Goal: Find specific page/section: Find specific page/section

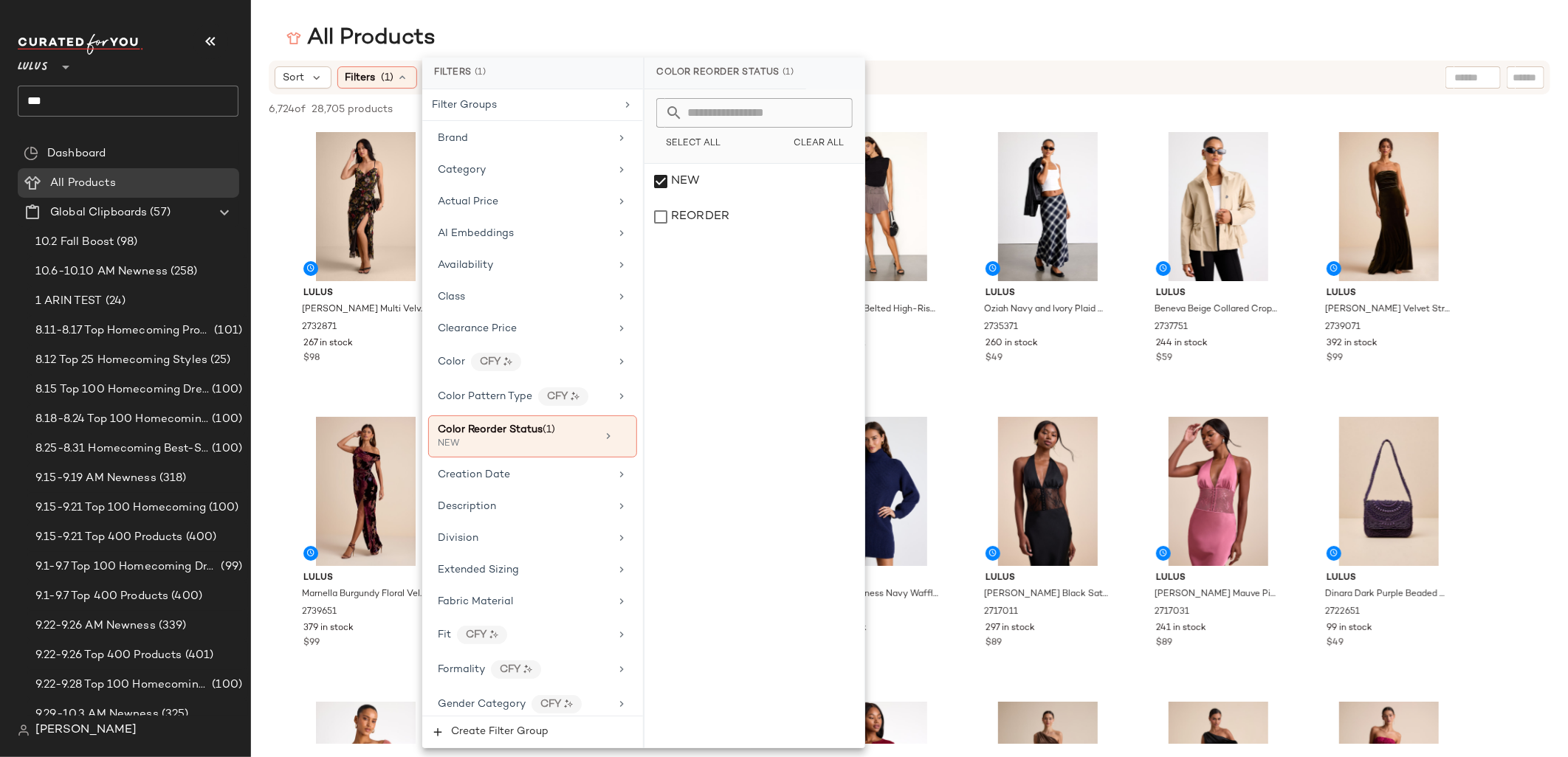
scroll to position [910, 0]
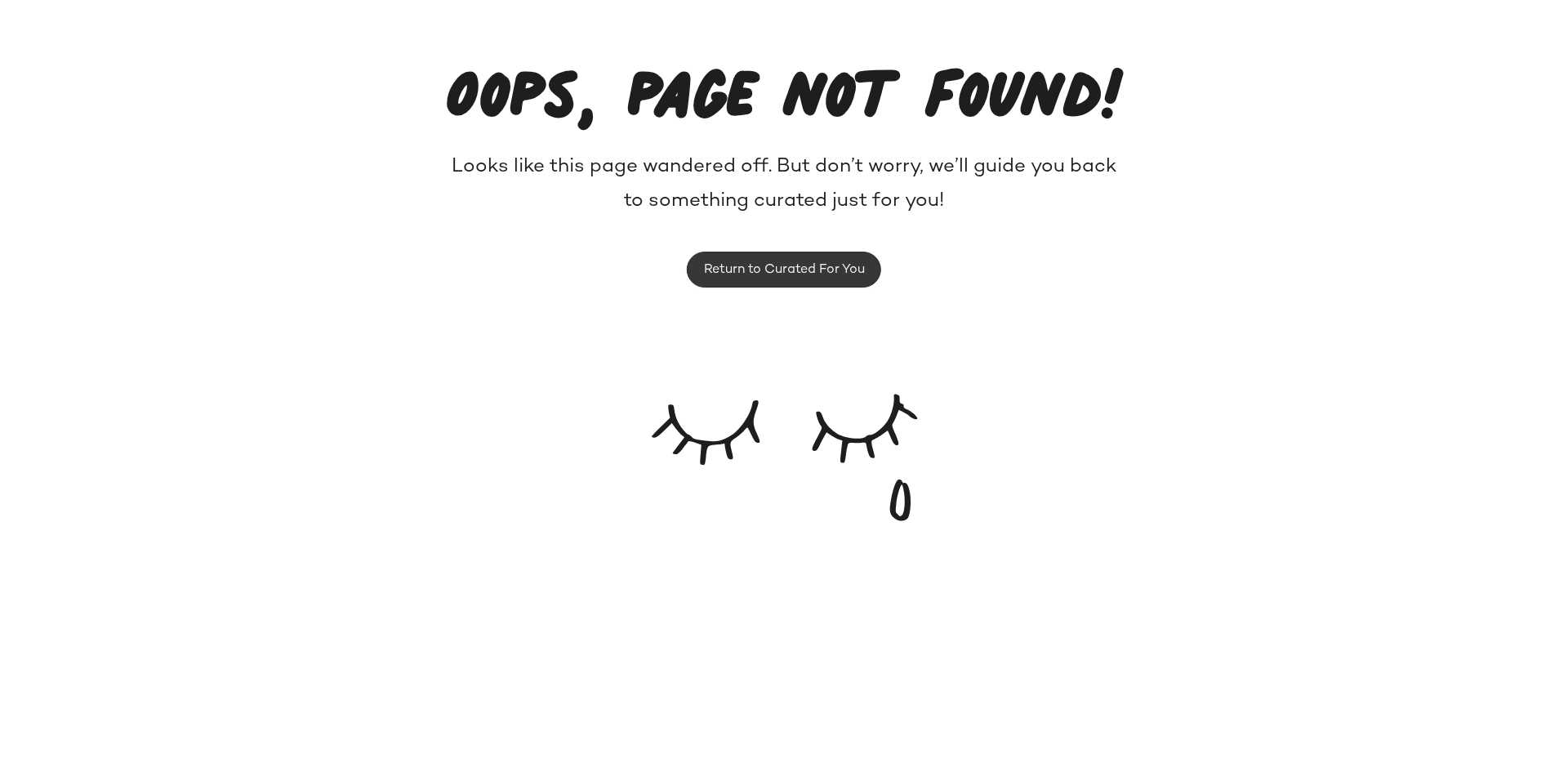
click at [758, 265] on span "Return to Curated For You" at bounding box center [784, 270] width 161 height 16
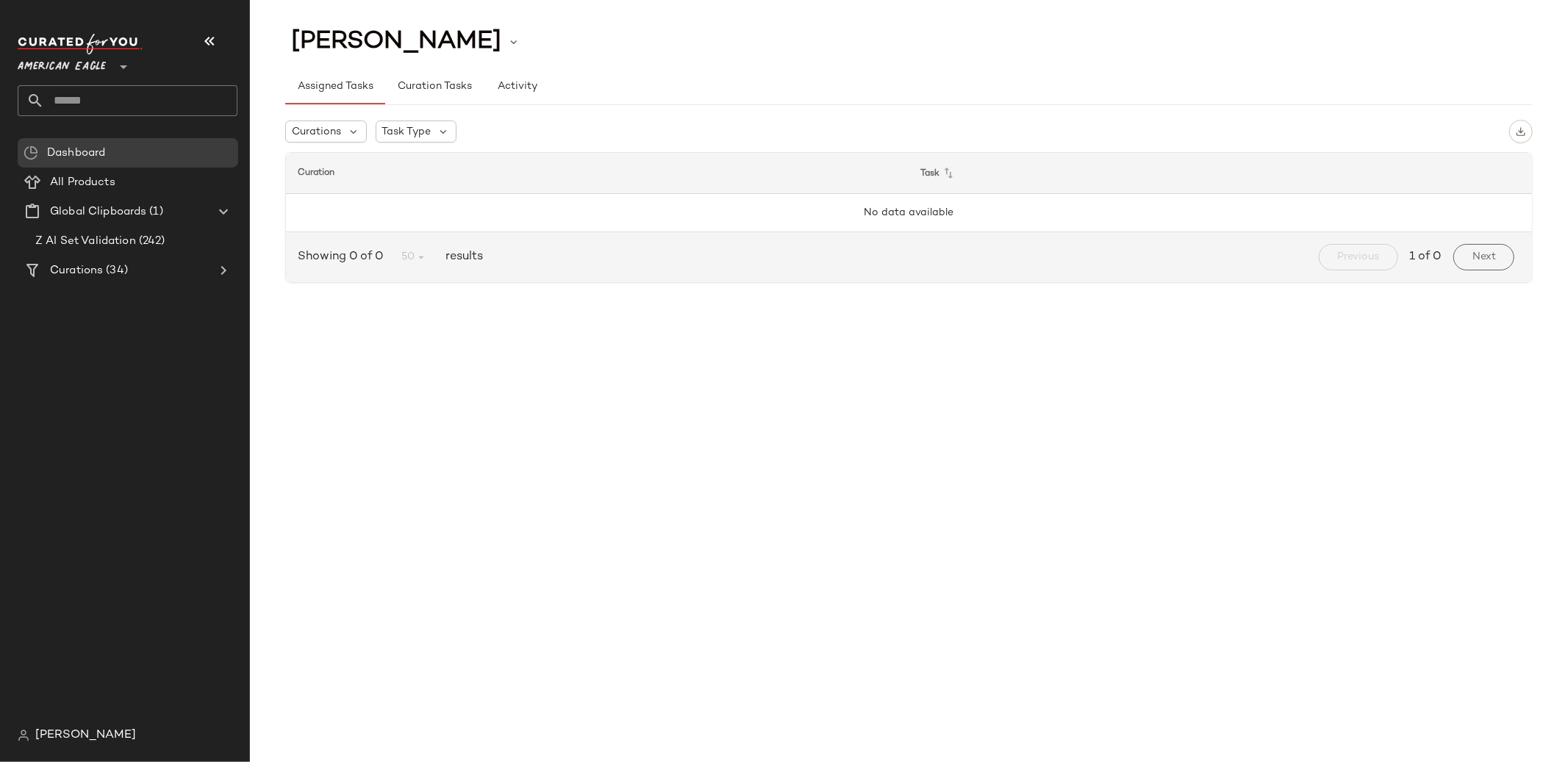
click at [112, 65] on div at bounding box center [122, 57] width 21 height 37
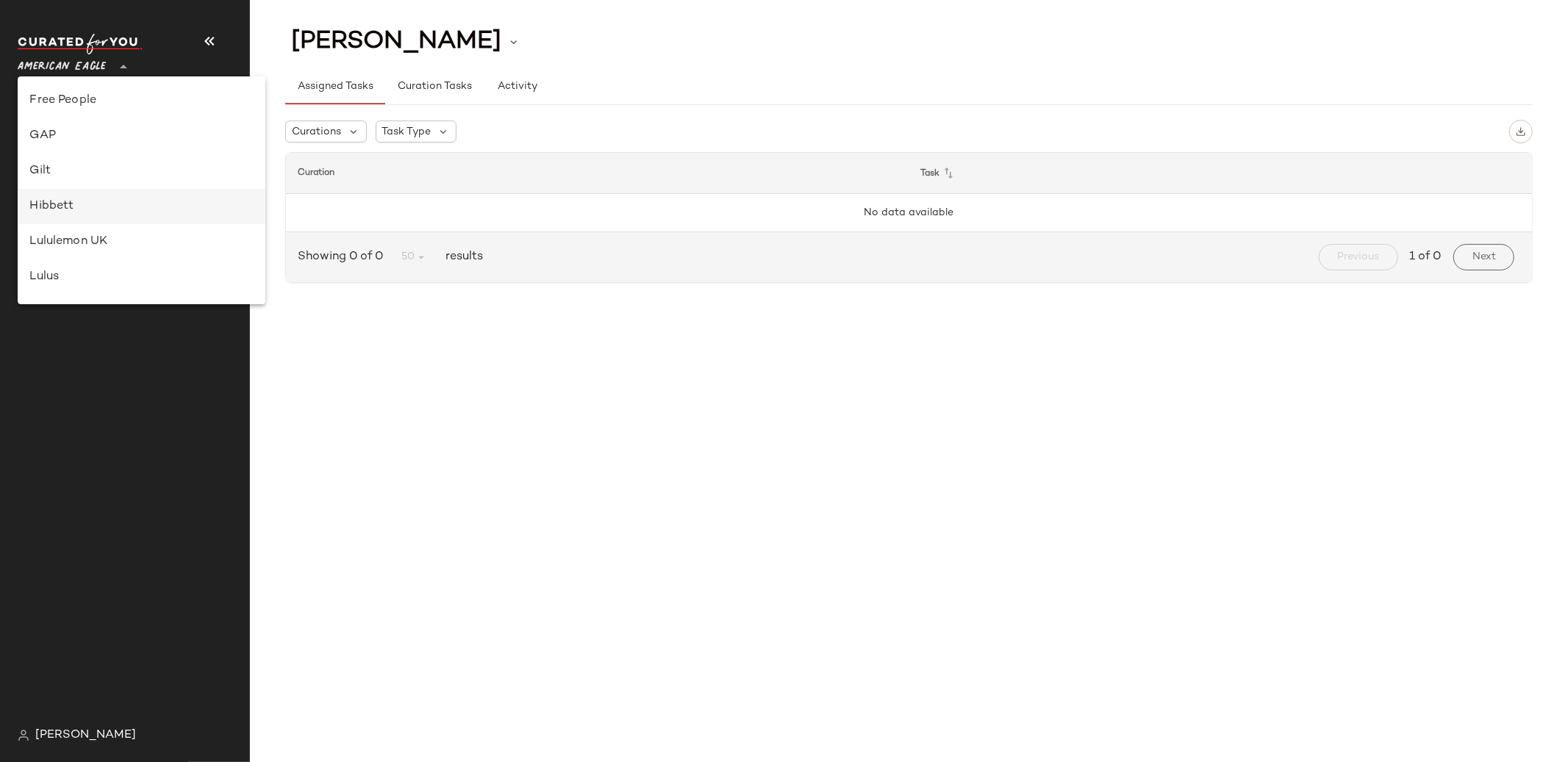
scroll to position [347, 0]
click at [69, 247] on div "Lulus" at bounding box center [141, 247] width 223 height 18
type input "**"
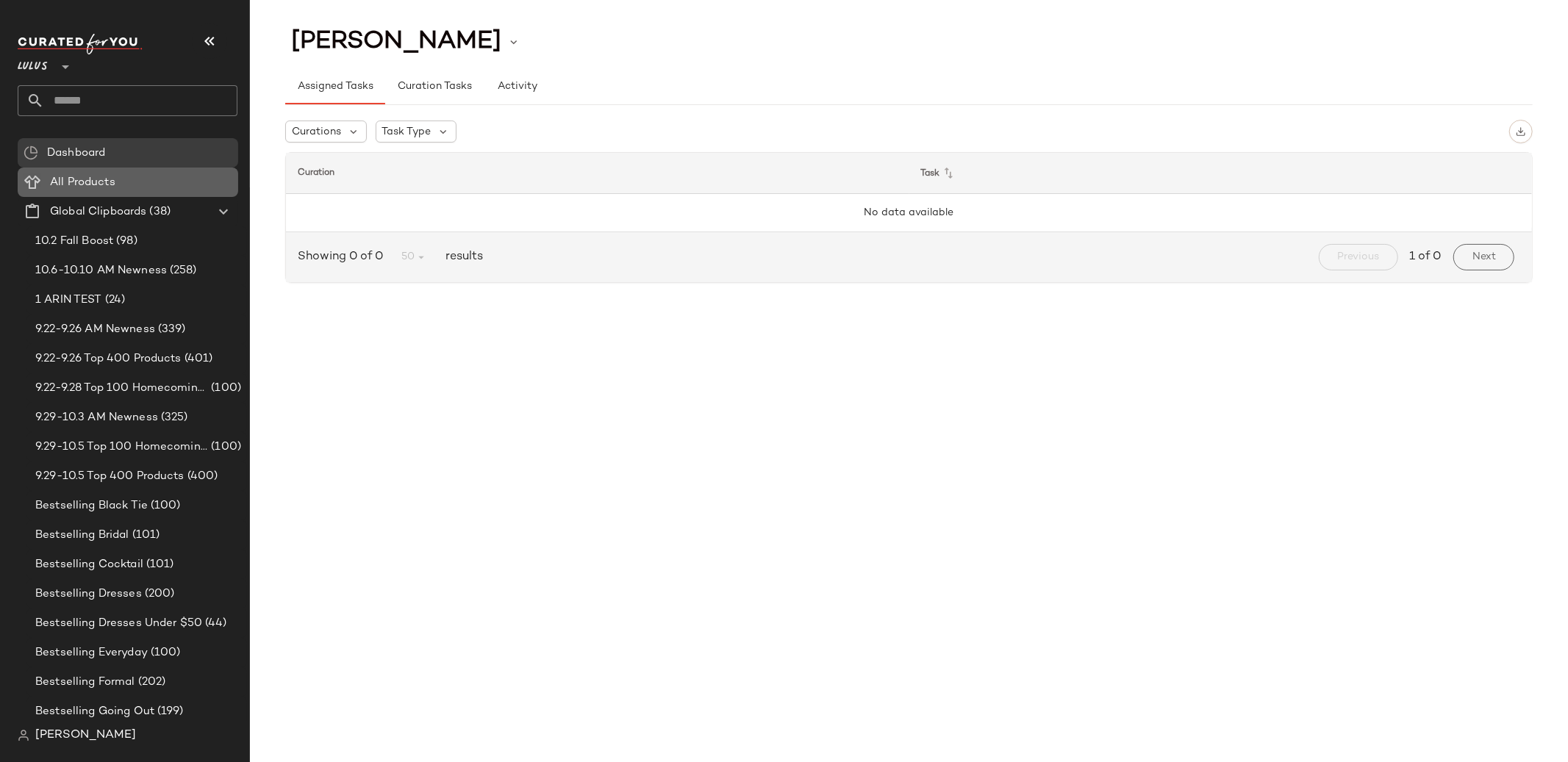
click at [163, 187] on div "All Products" at bounding box center [139, 182] width 186 height 17
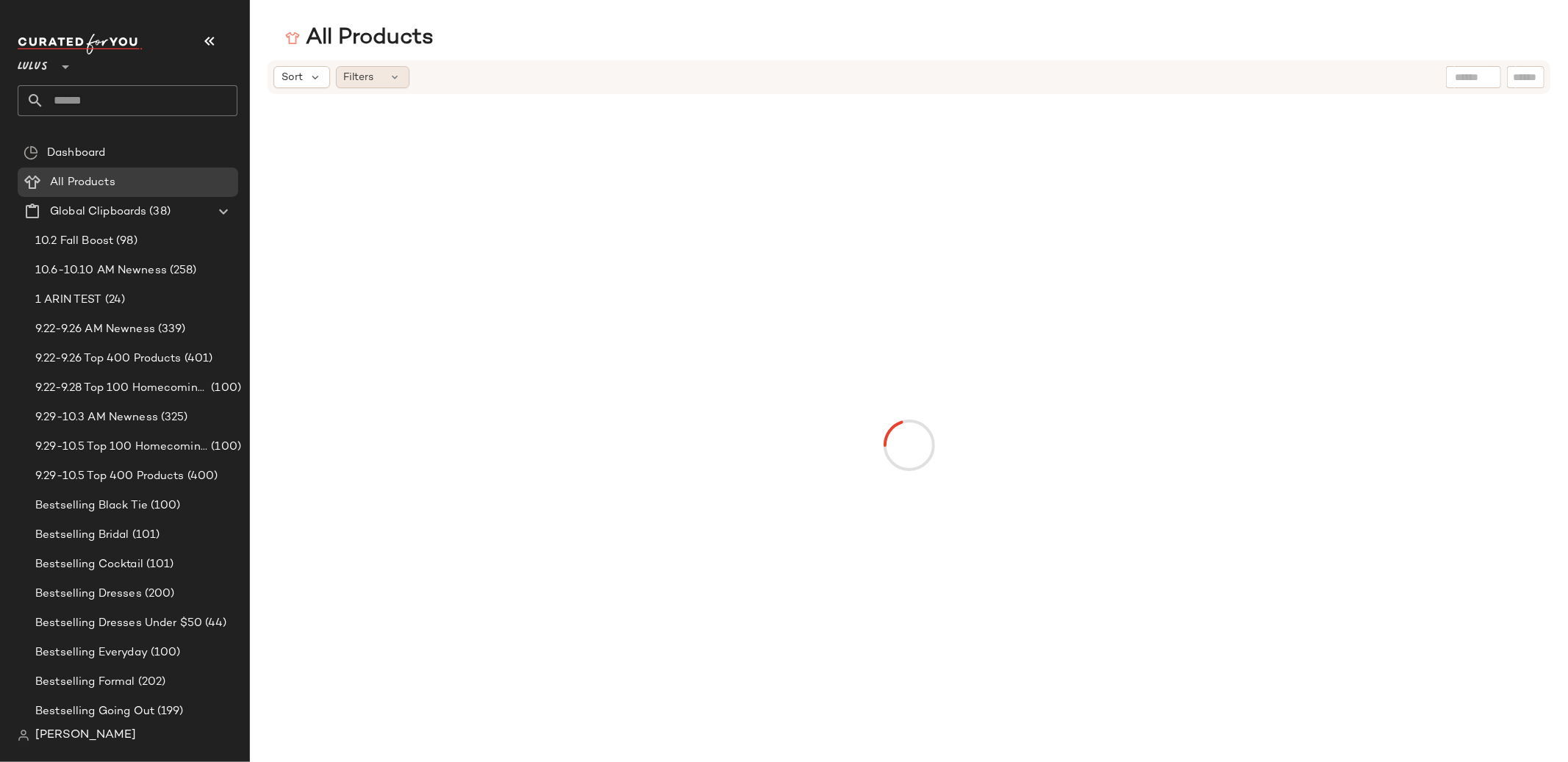
click at [378, 75] on div "Filters" at bounding box center [373, 77] width 74 height 22
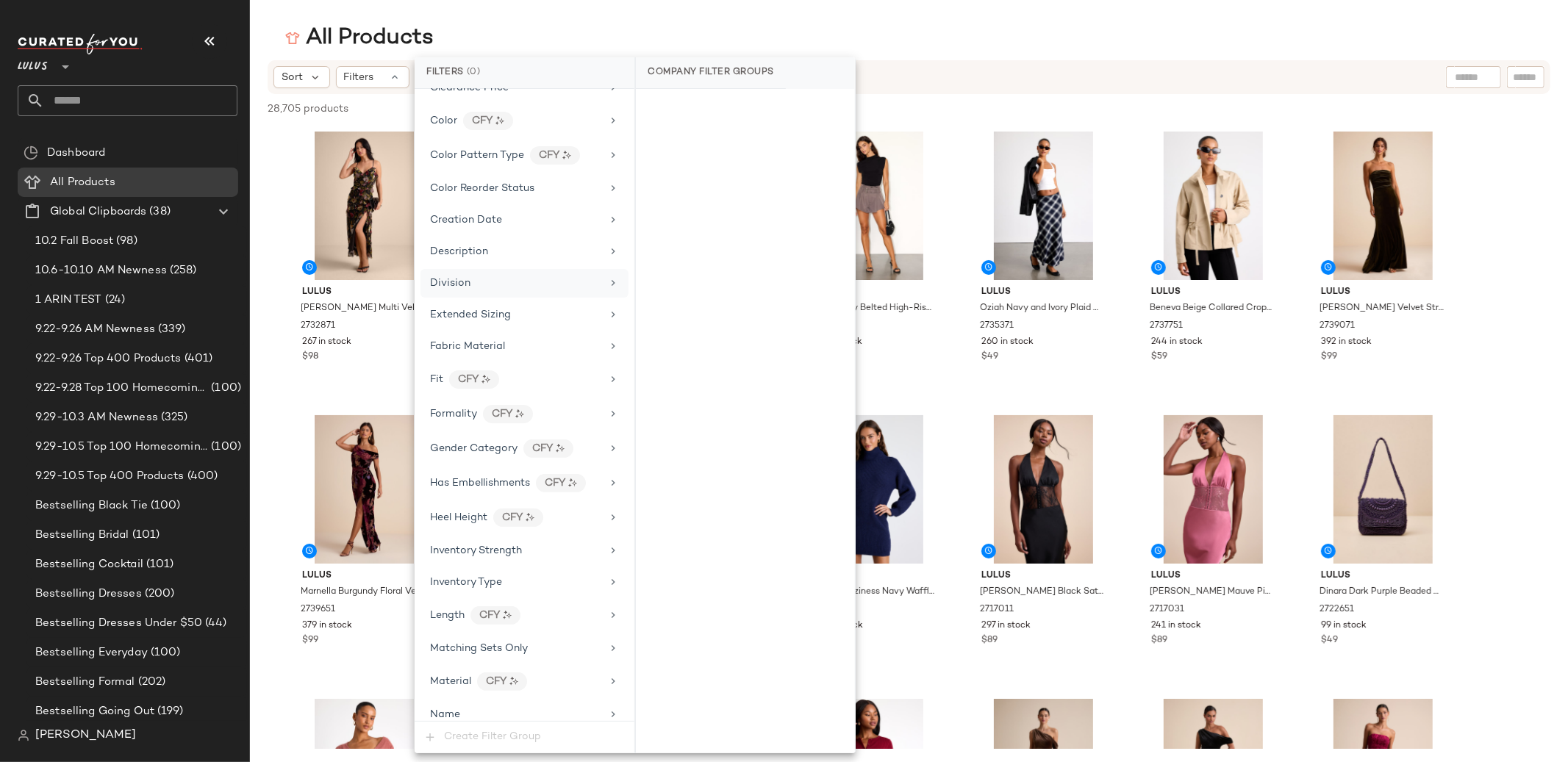
scroll to position [281, 0]
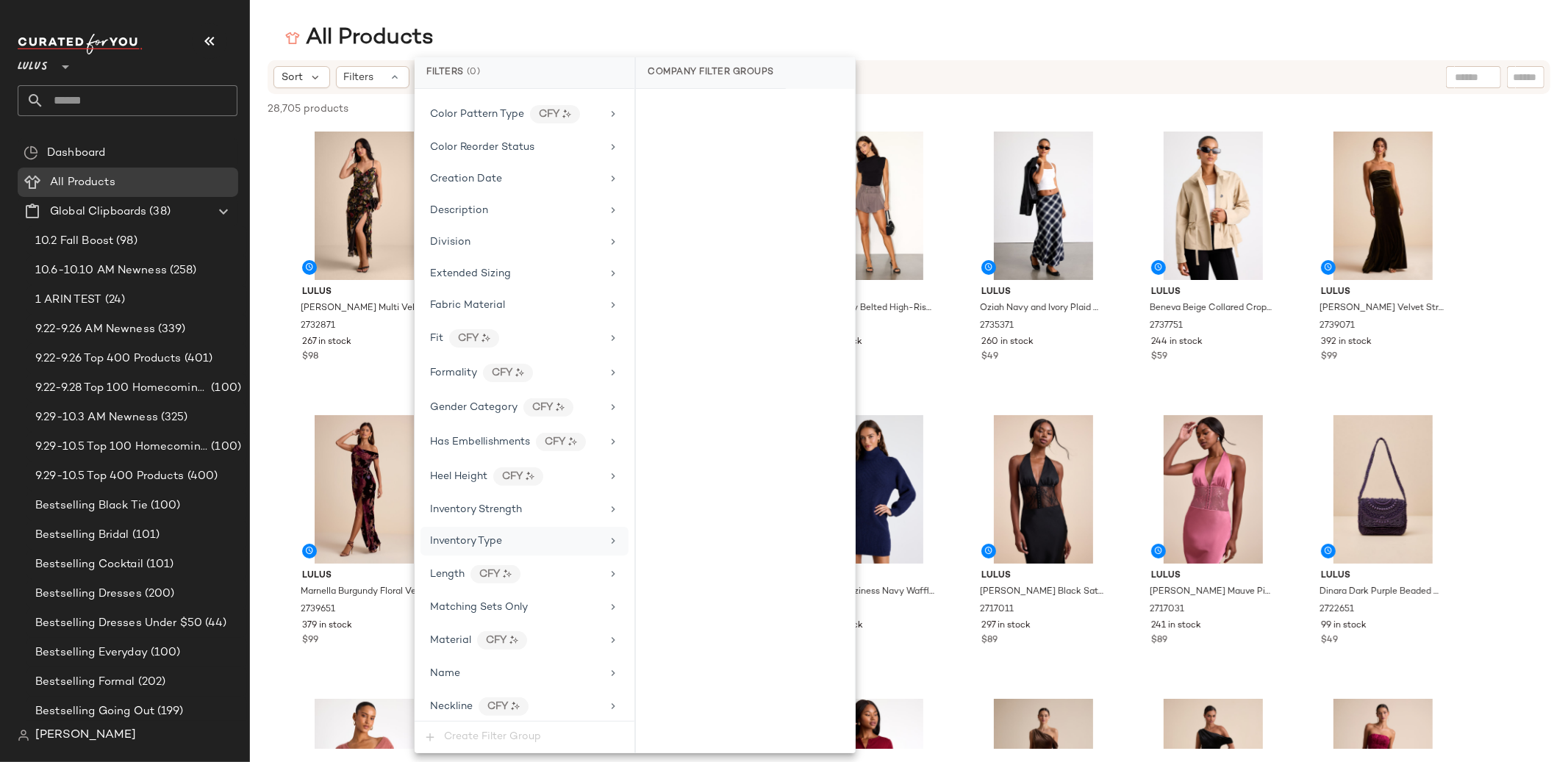
click at [508, 549] on div "Inventory Type" at bounding box center [515, 541] width 171 height 15
click at [657, 207] on div "Reorder" at bounding box center [745, 215] width 219 height 35
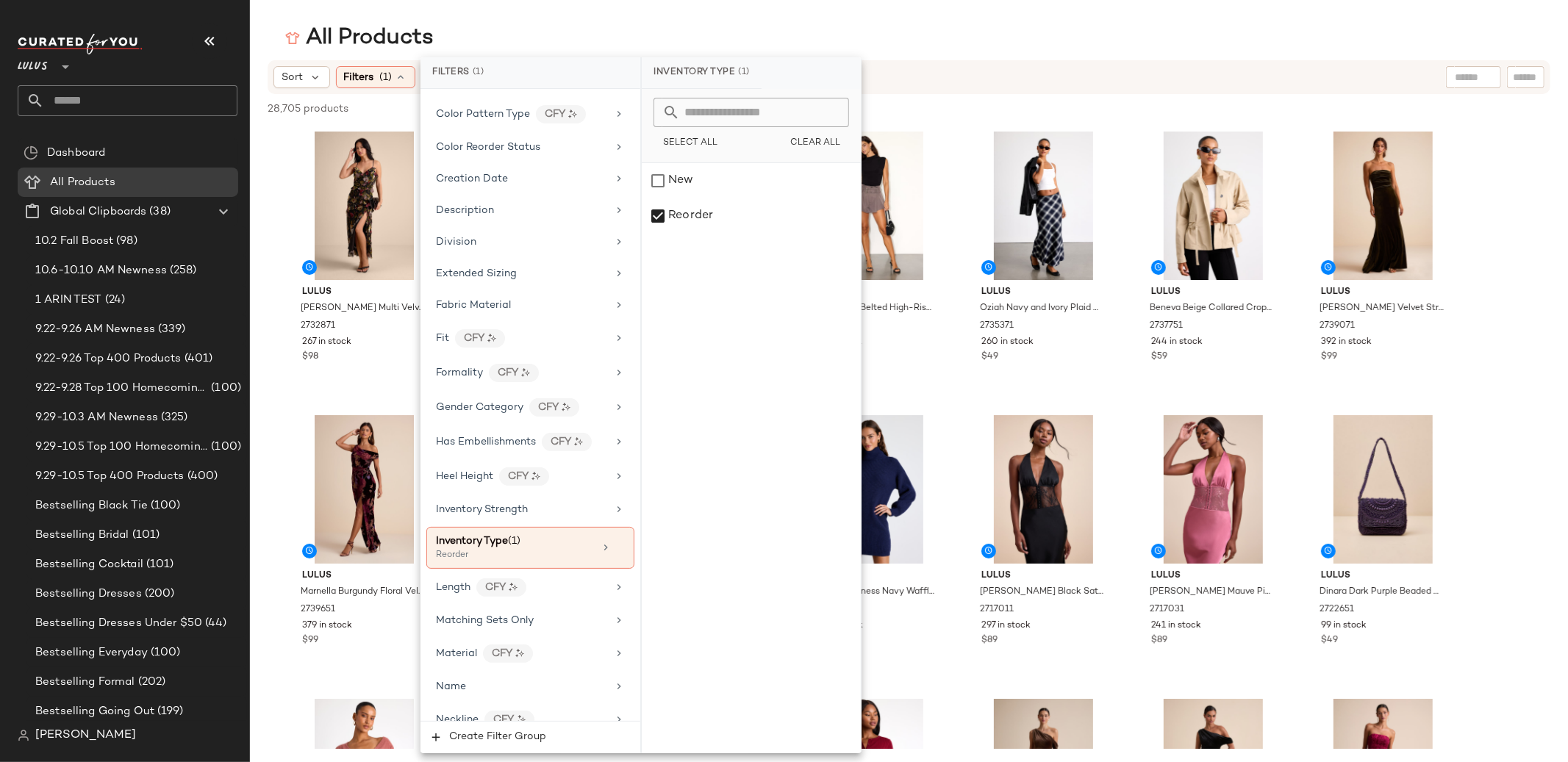
click at [524, 33] on div "All Products" at bounding box center [909, 38] width 1318 height 30
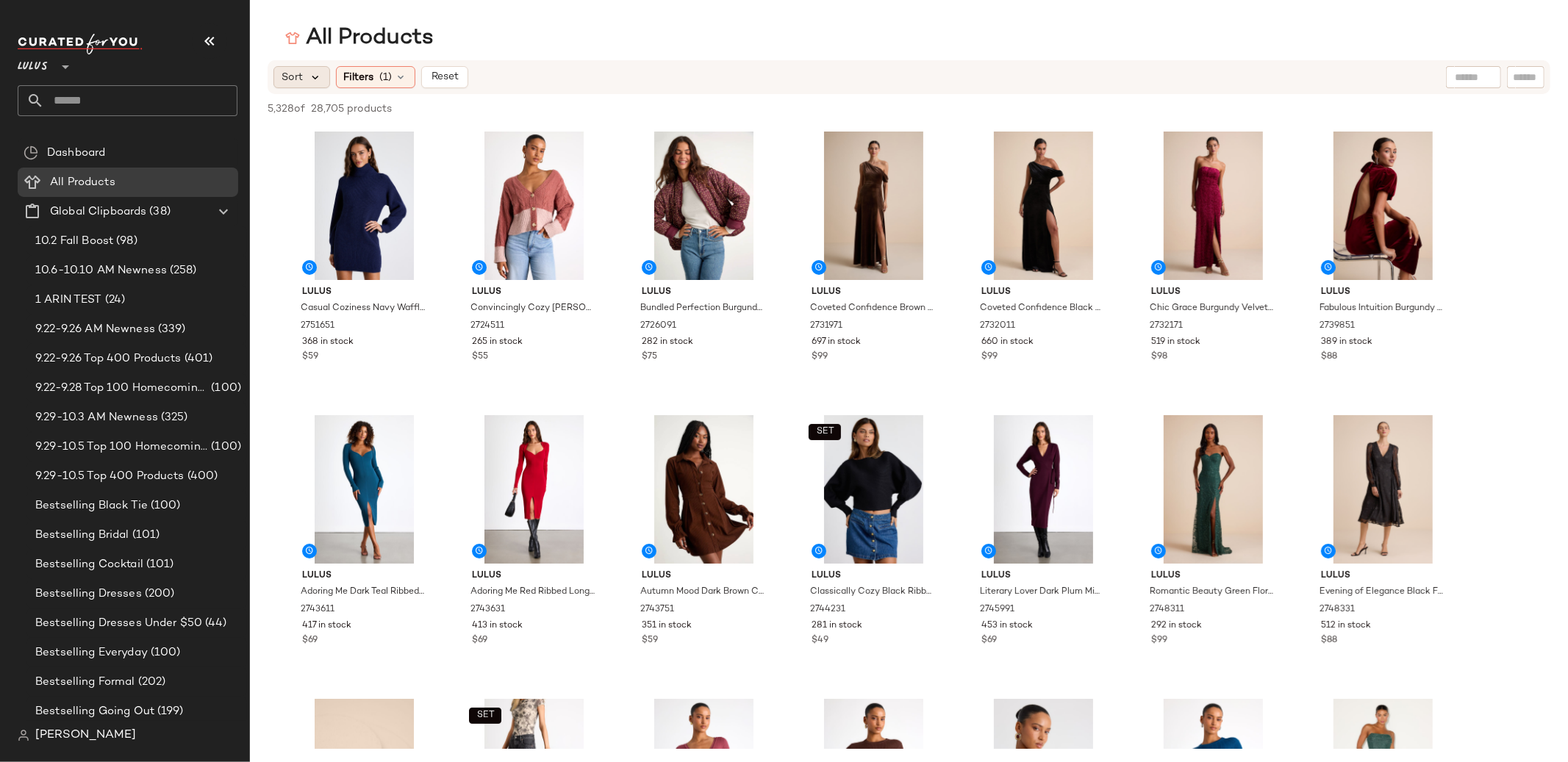
click at [312, 72] on icon at bounding box center [315, 77] width 13 height 13
click at [355, 72] on span "Filters" at bounding box center [360, 77] width 30 height 15
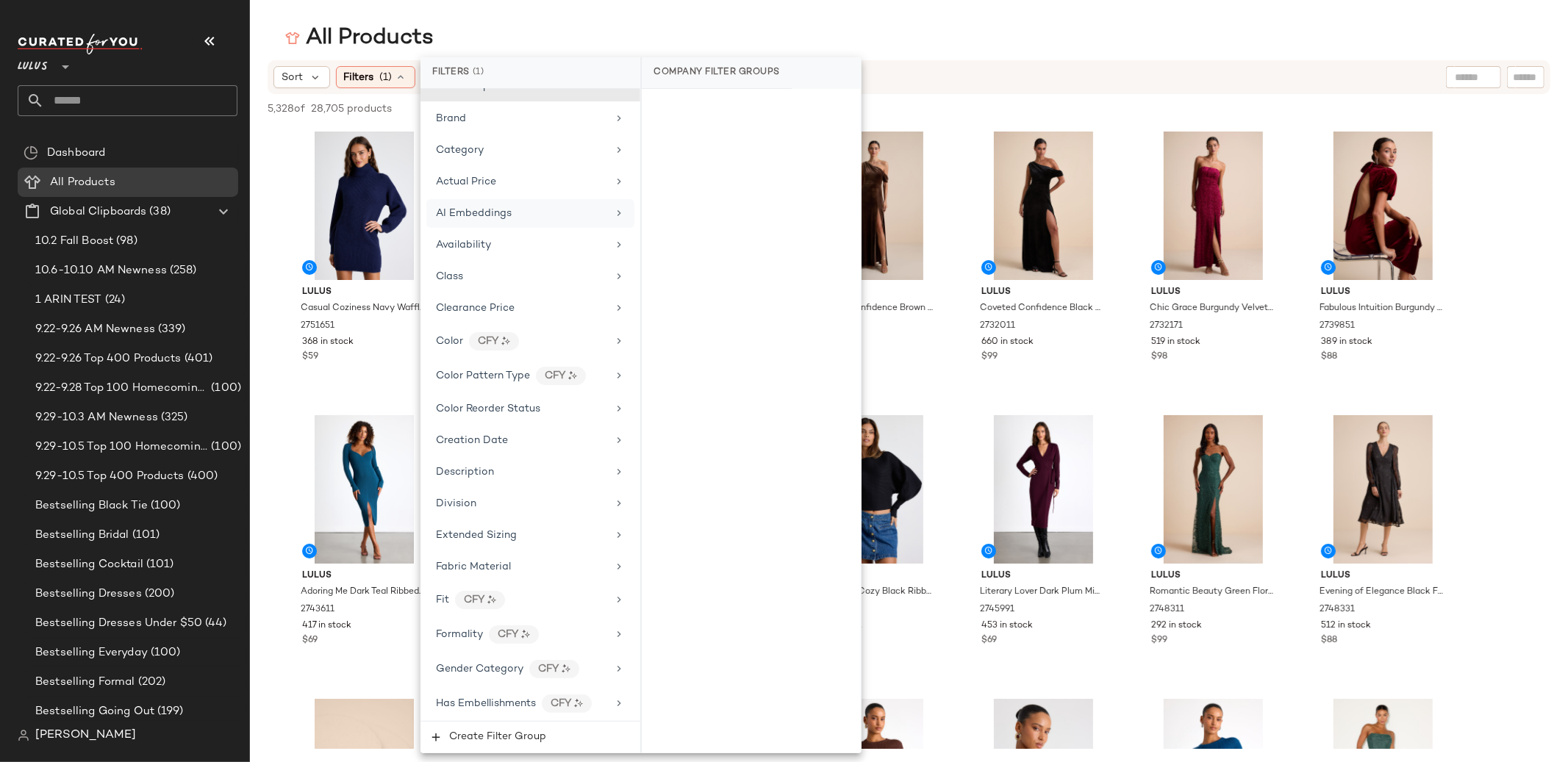
scroll to position [20, 0]
click at [451, 52] on div "All Products" at bounding box center [909, 38] width 1318 height 30
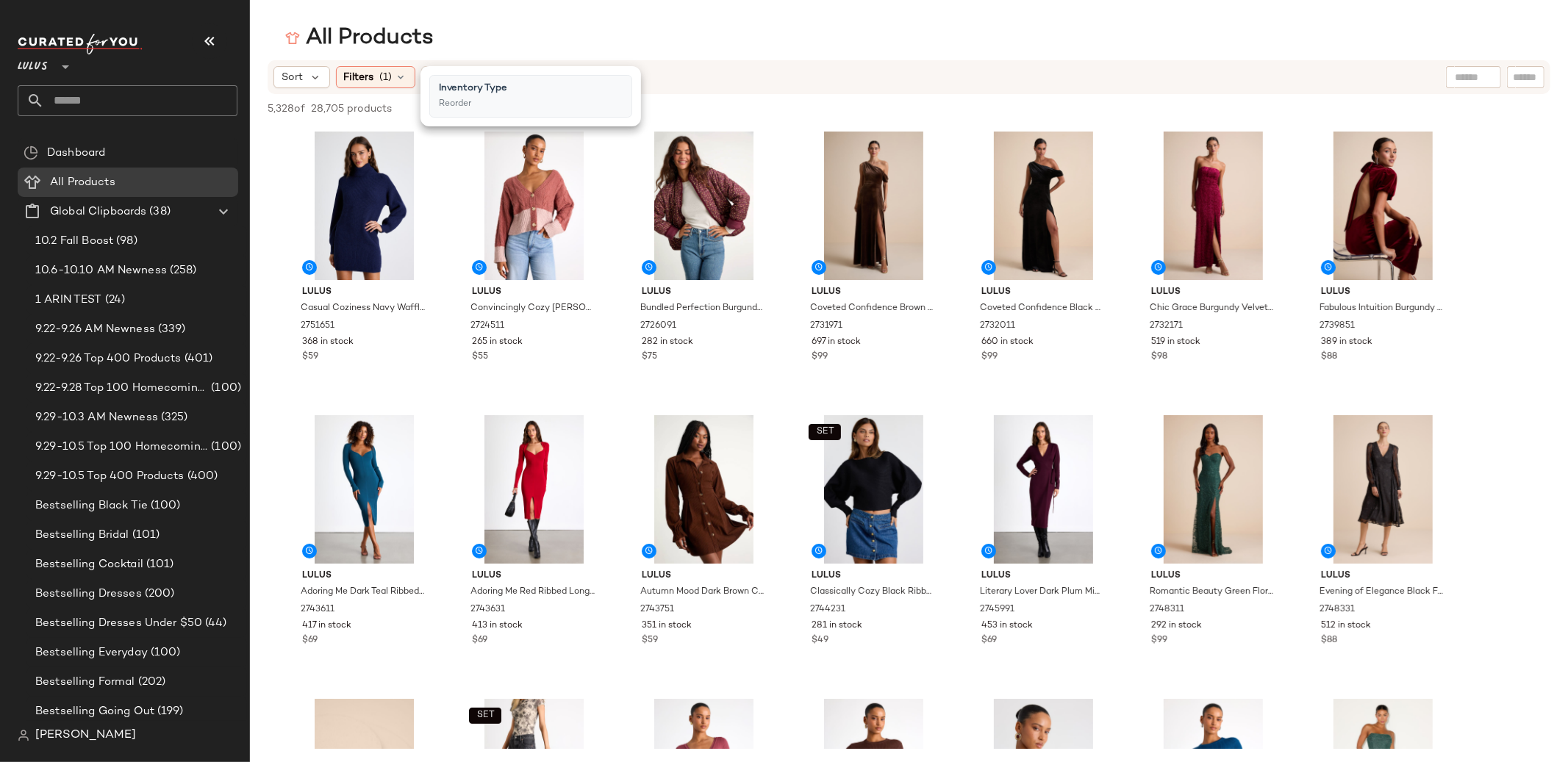
click at [473, 19] on main "All Products Sort Filters (1) Reset 5,328 of 28,705 products • 0 selected Desel…" at bounding box center [784, 381] width 1568 height 762
click at [380, 78] on span "(1)" at bounding box center [386, 77] width 13 height 15
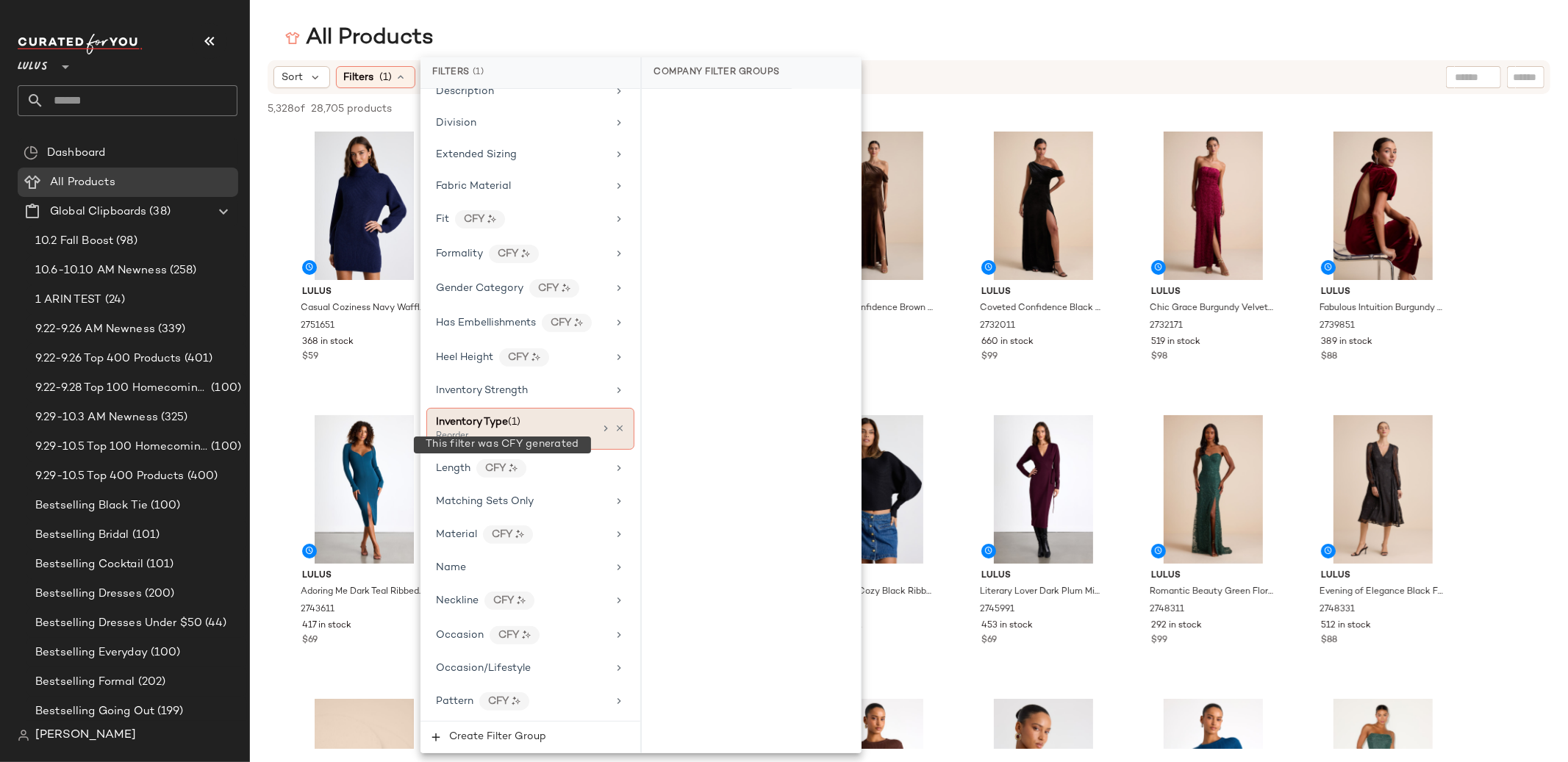
scroll to position [401, 0]
click at [484, 437] on div "Reorder" at bounding box center [509, 436] width 147 height 13
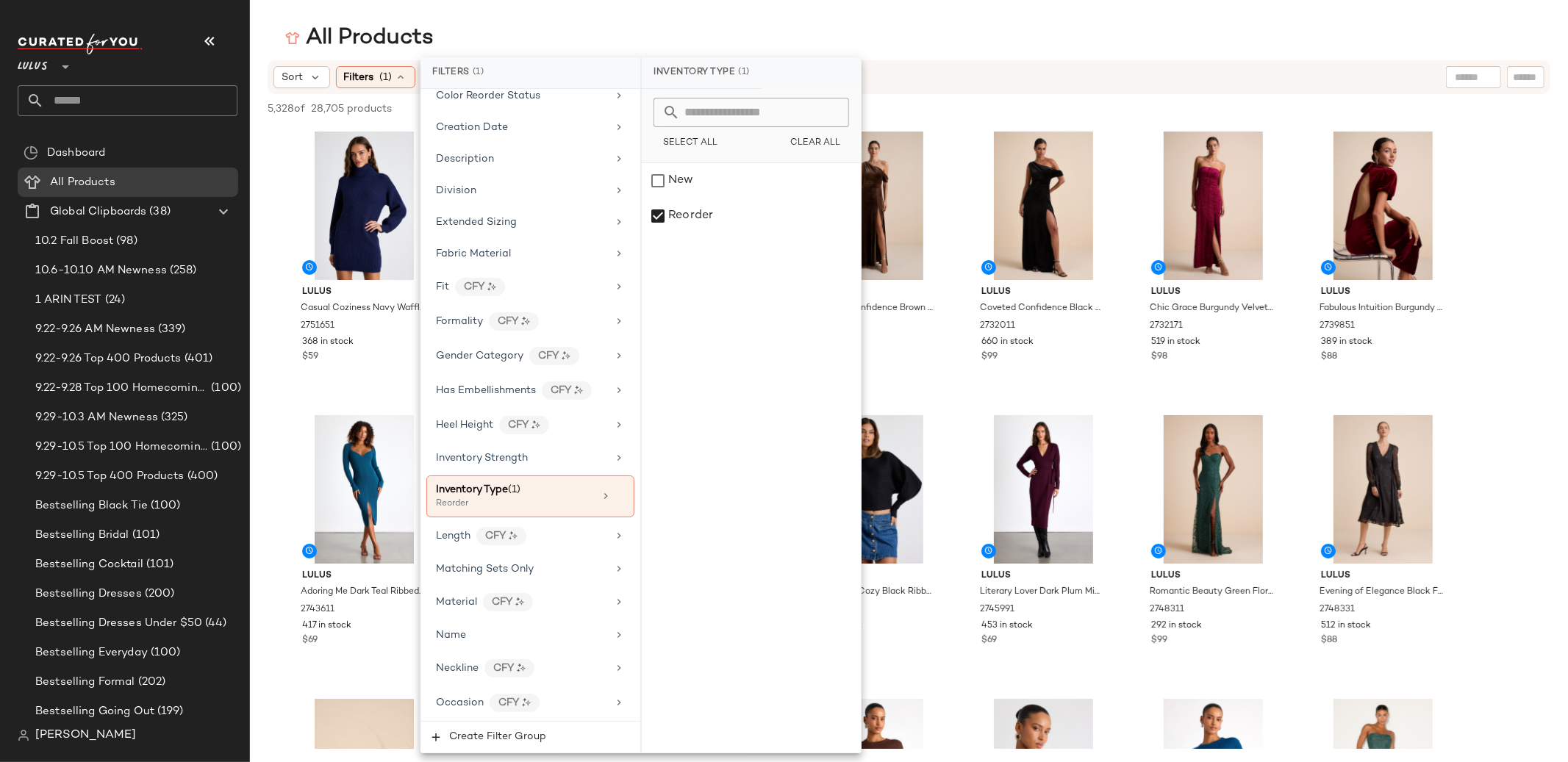
scroll to position [128, 0]
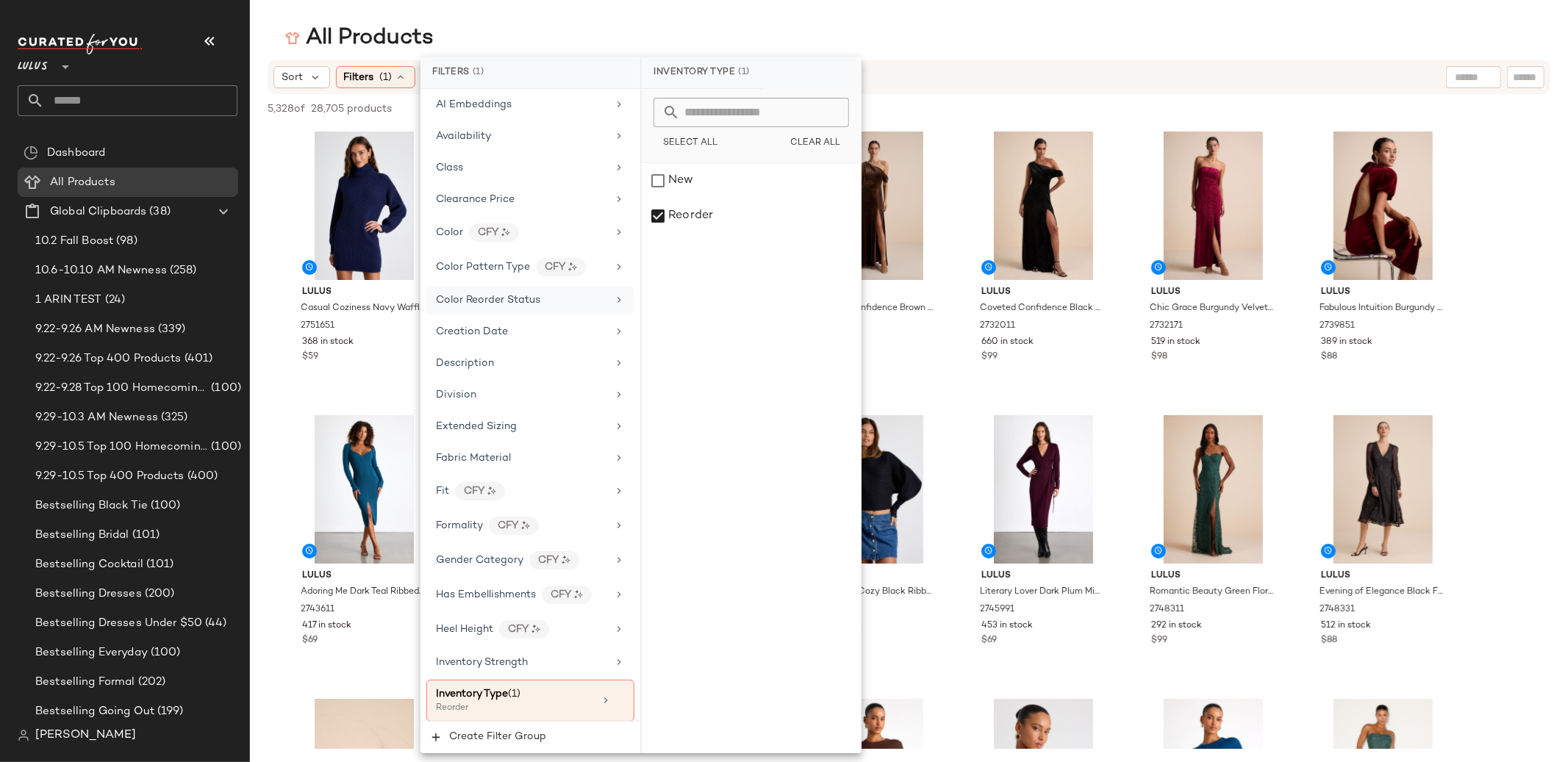
click at [471, 312] on div "Color Reorder Status" at bounding box center [530, 300] width 208 height 29
click at [680, 188] on div "NEW" at bounding box center [751, 180] width 219 height 35
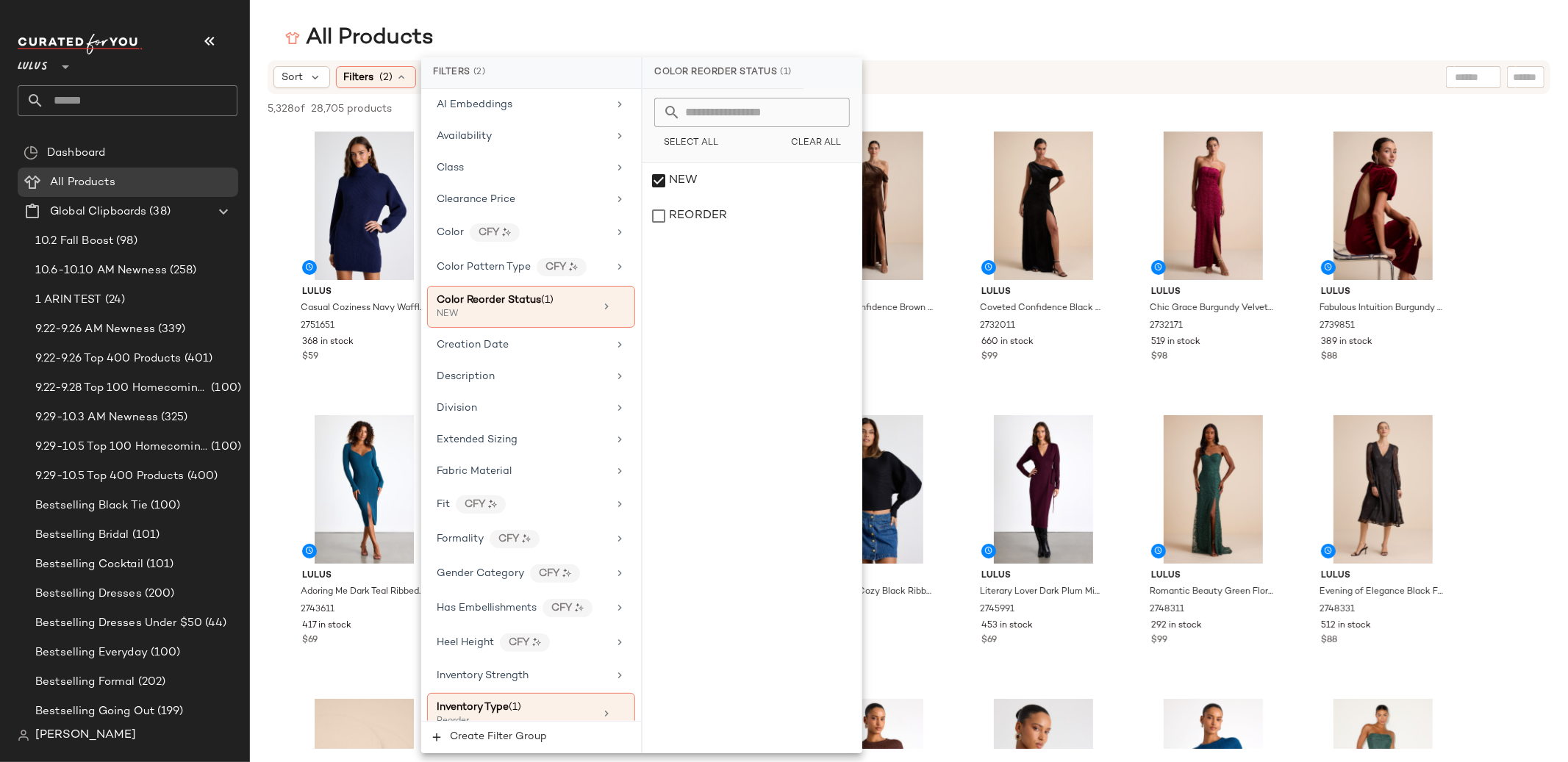
click at [575, 7] on main "All Products Sort Filters (2) Reset 5,328 of 28,705 products • 0 selected Desel…" at bounding box center [784, 381] width 1568 height 762
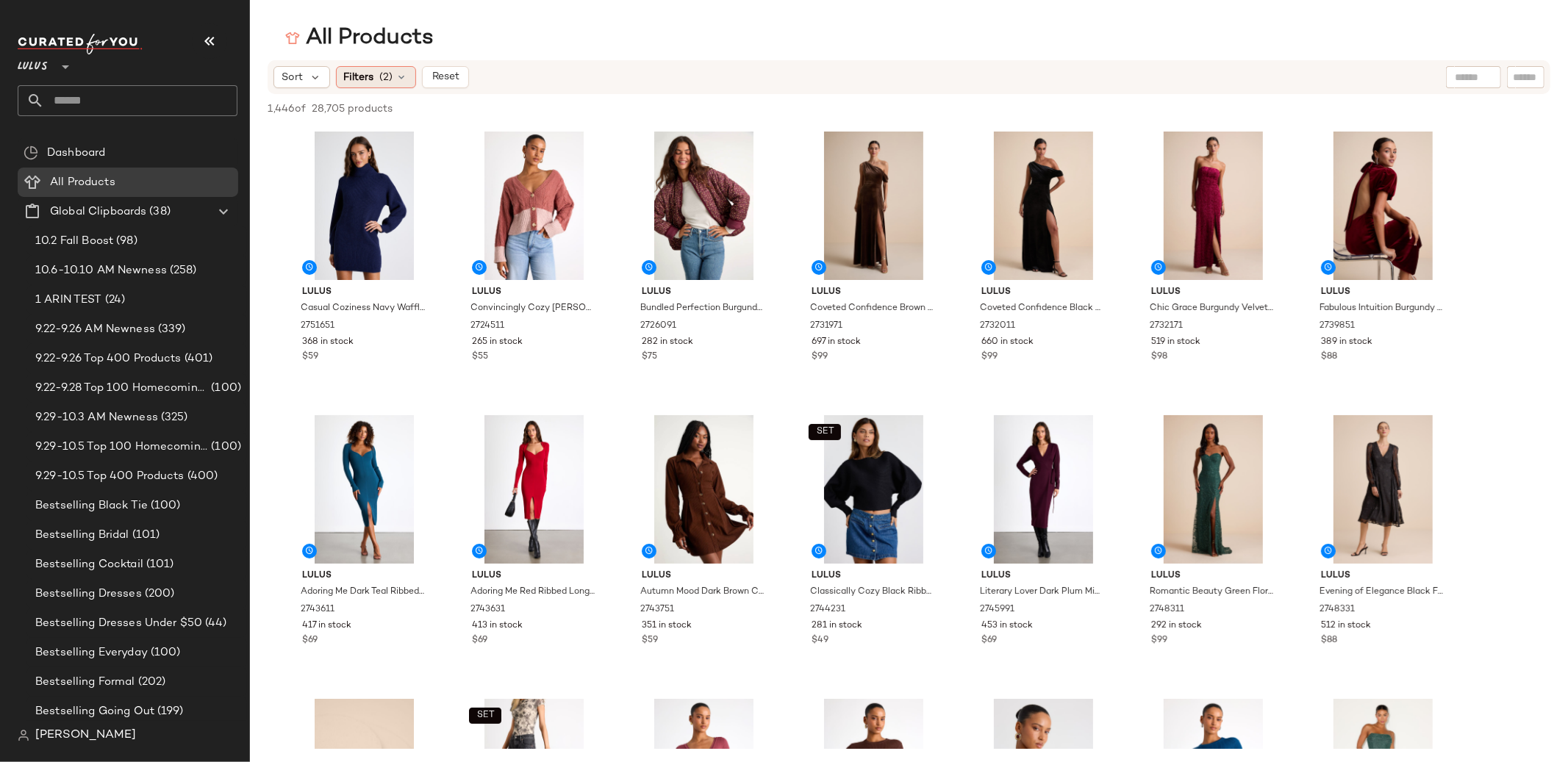
click at [397, 76] on icon at bounding box center [402, 77] width 12 height 12
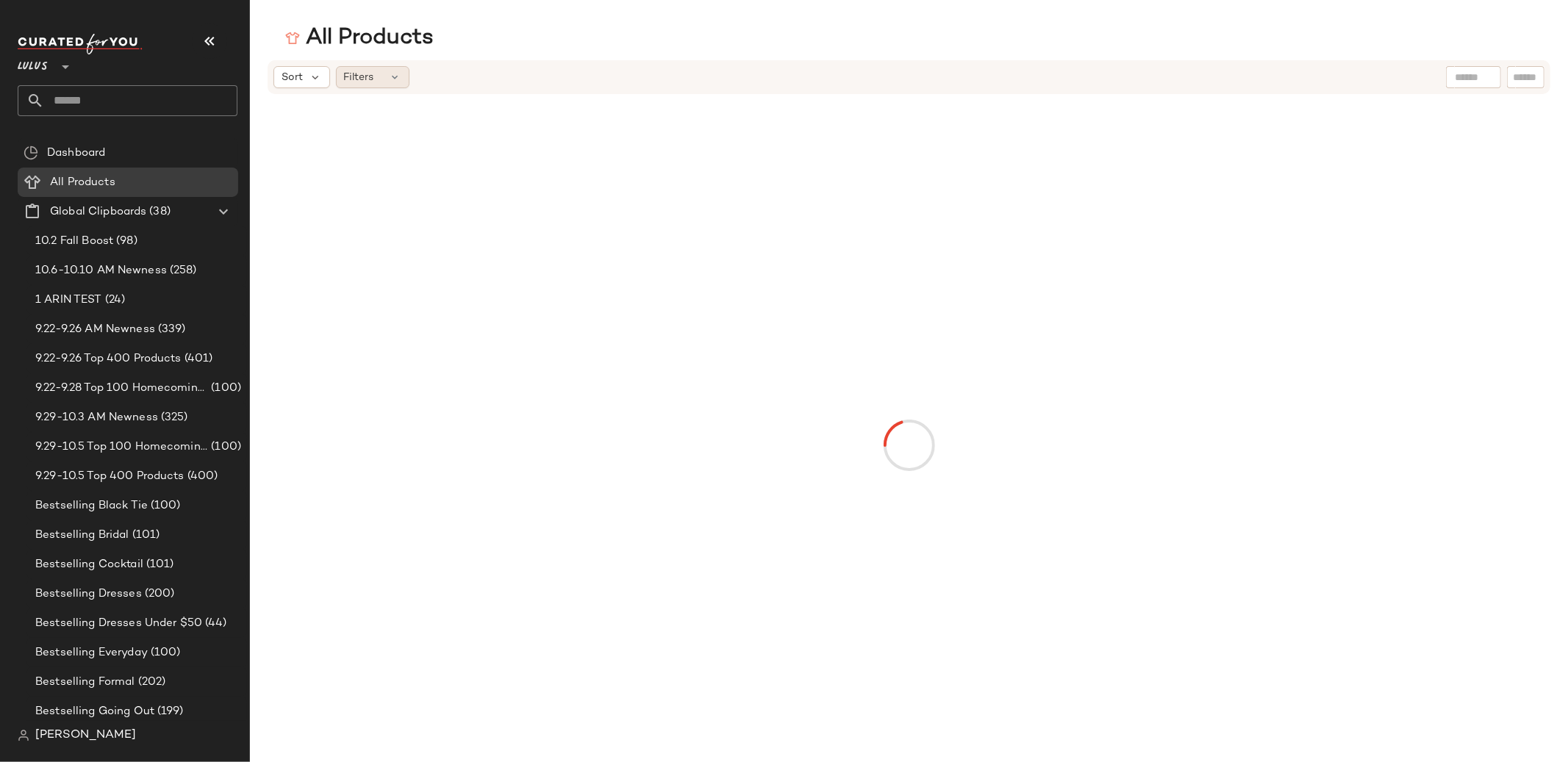
click at [377, 75] on div "Filters" at bounding box center [373, 77] width 74 height 22
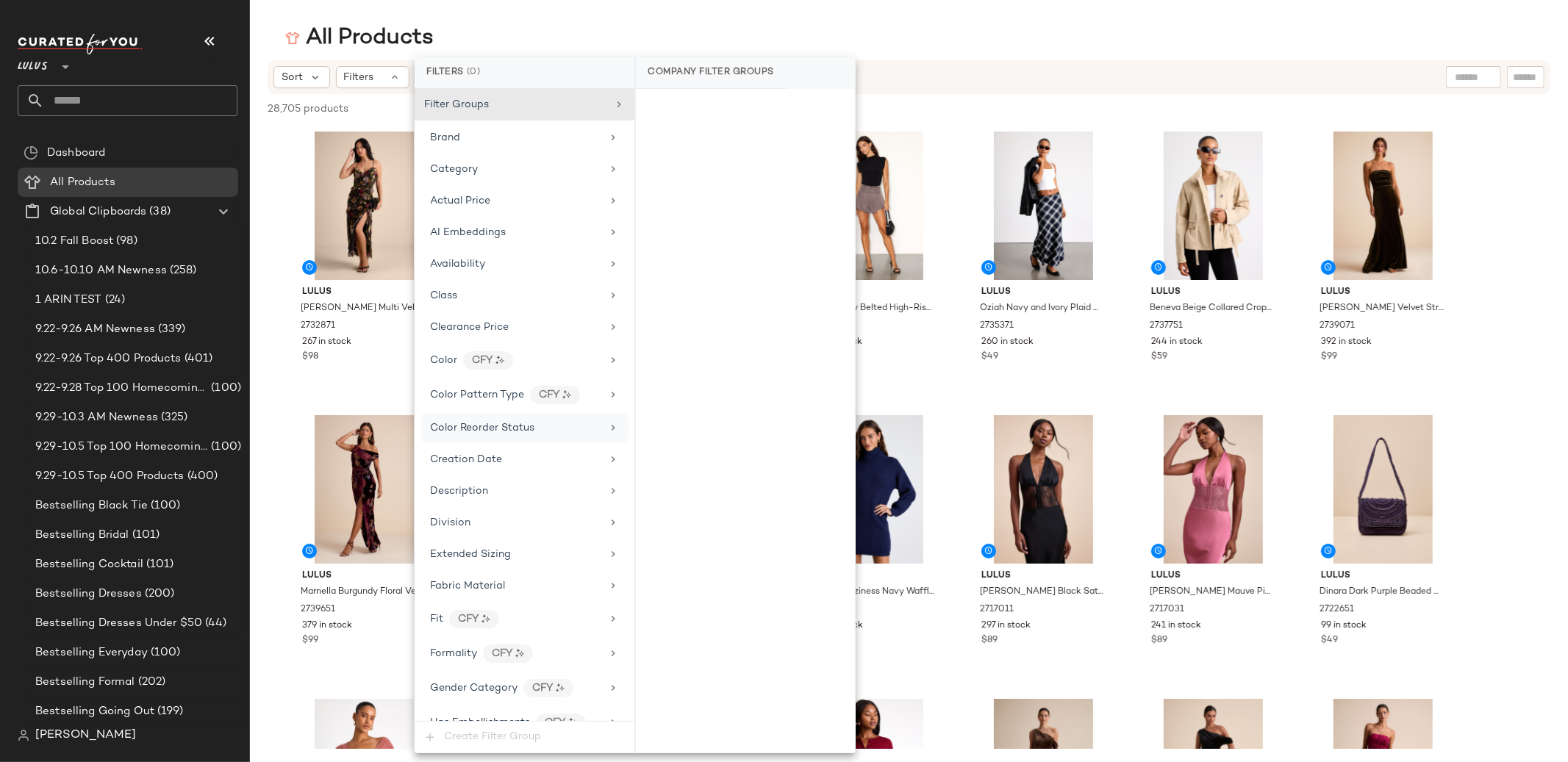
click at [438, 421] on div "Color Reorder Status" at bounding box center [482, 428] width 104 height 15
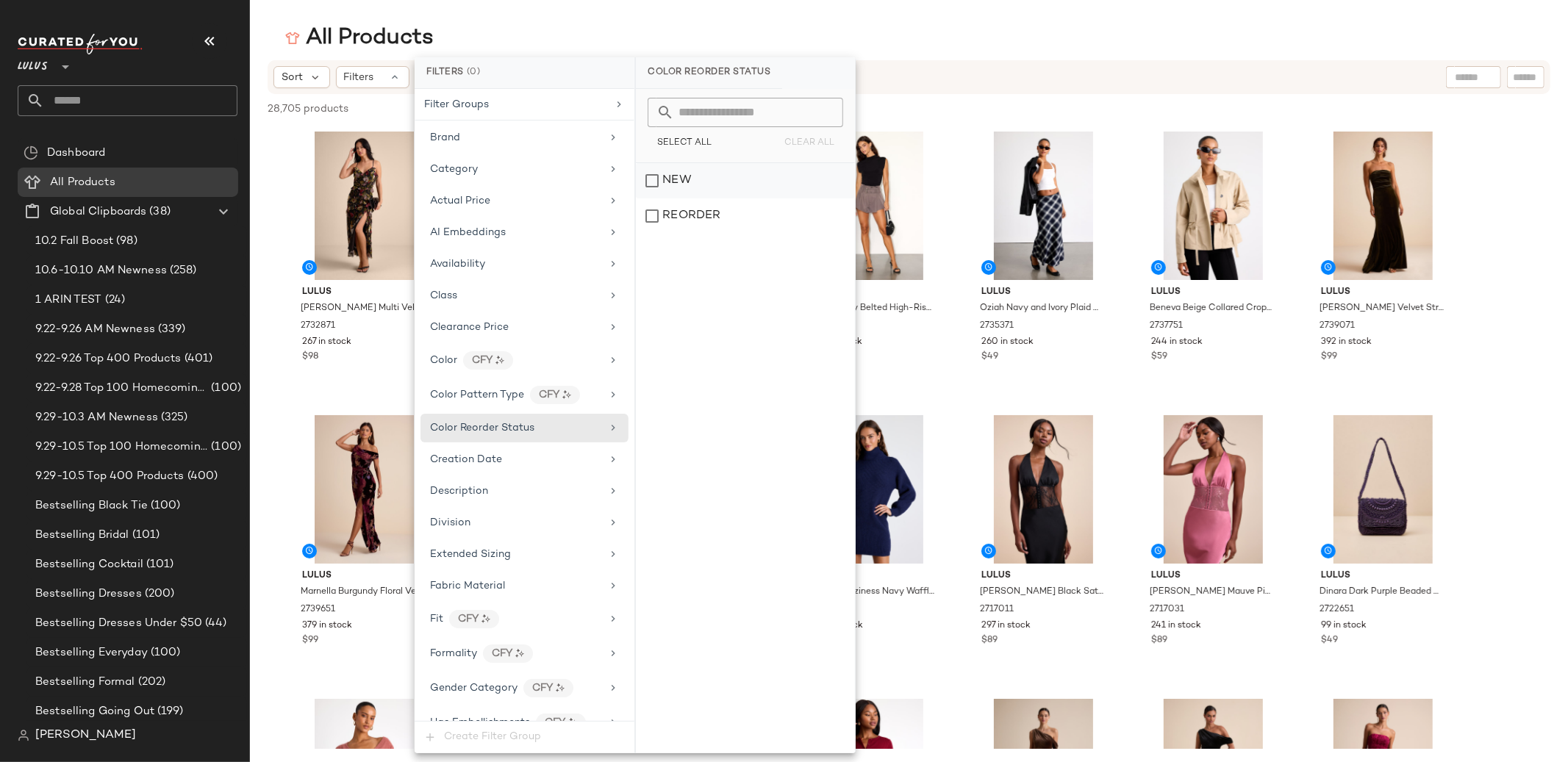
click at [680, 182] on div "NEW" at bounding box center [745, 180] width 219 height 35
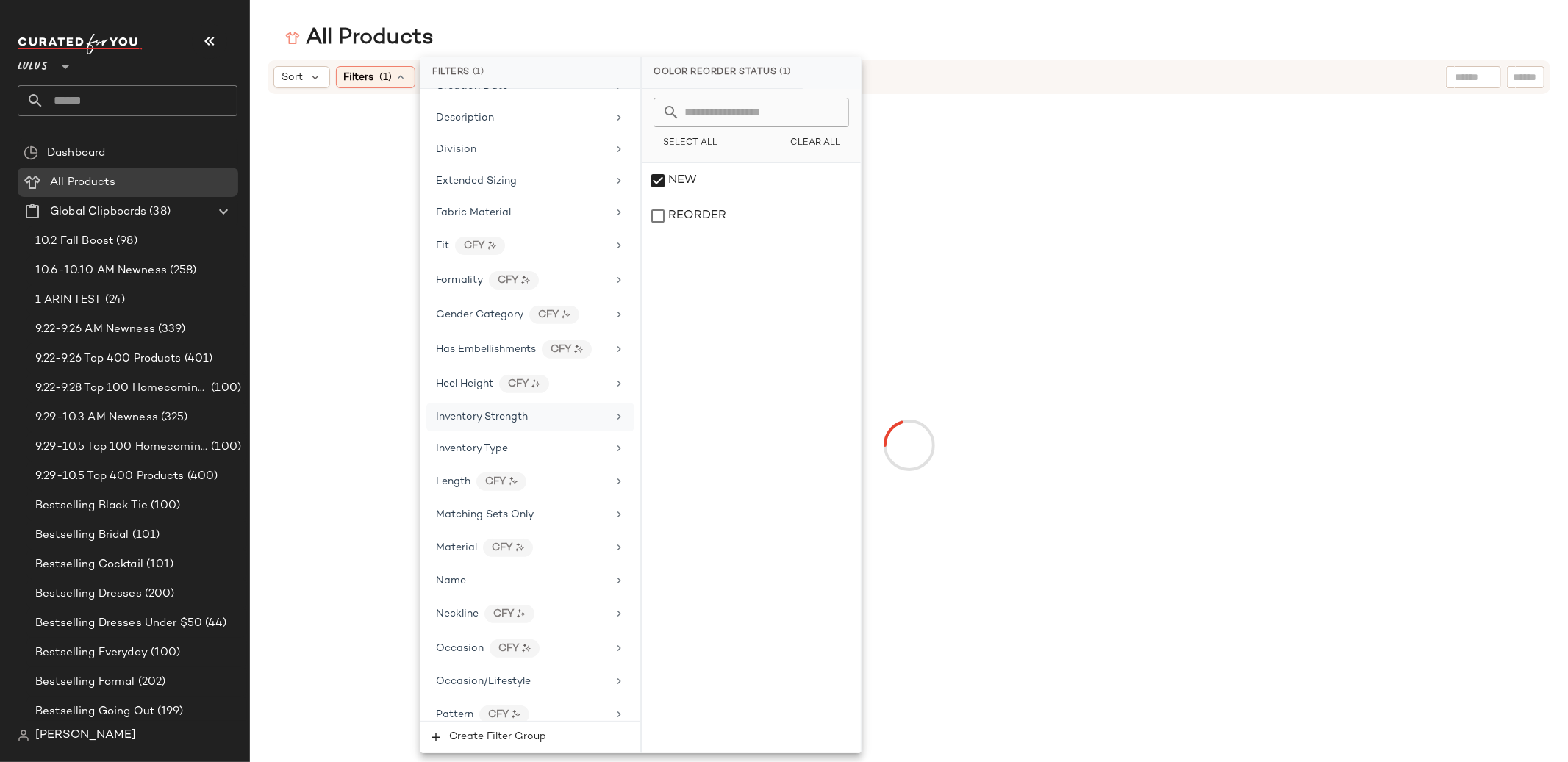
scroll to position [387, 0]
click at [472, 442] on div "Inventory Type" at bounding box center [472, 447] width 72 height 15
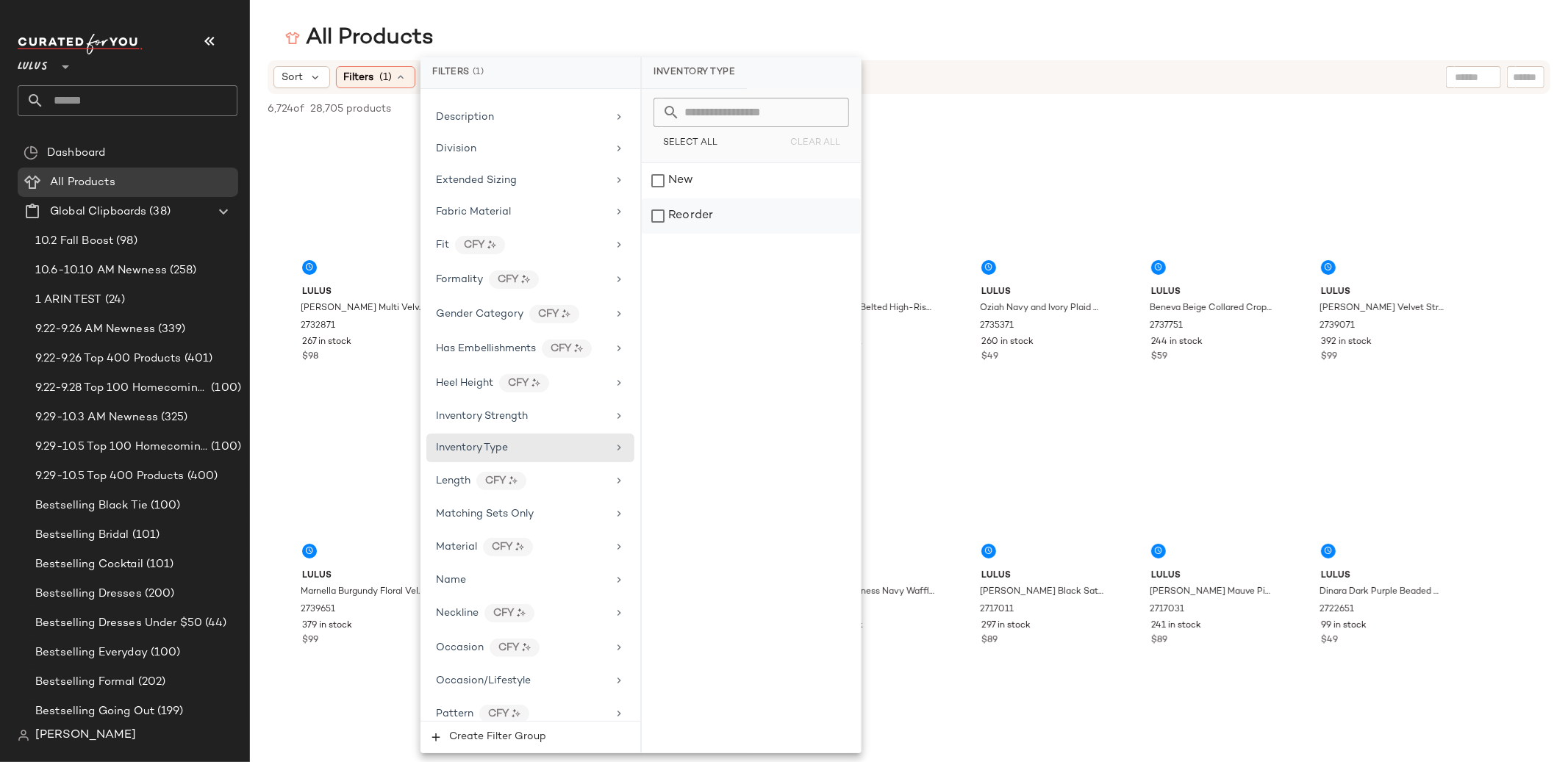
click at [695, 217] on div "Reorder" at bounding box center [751, 215] width 219 height 35
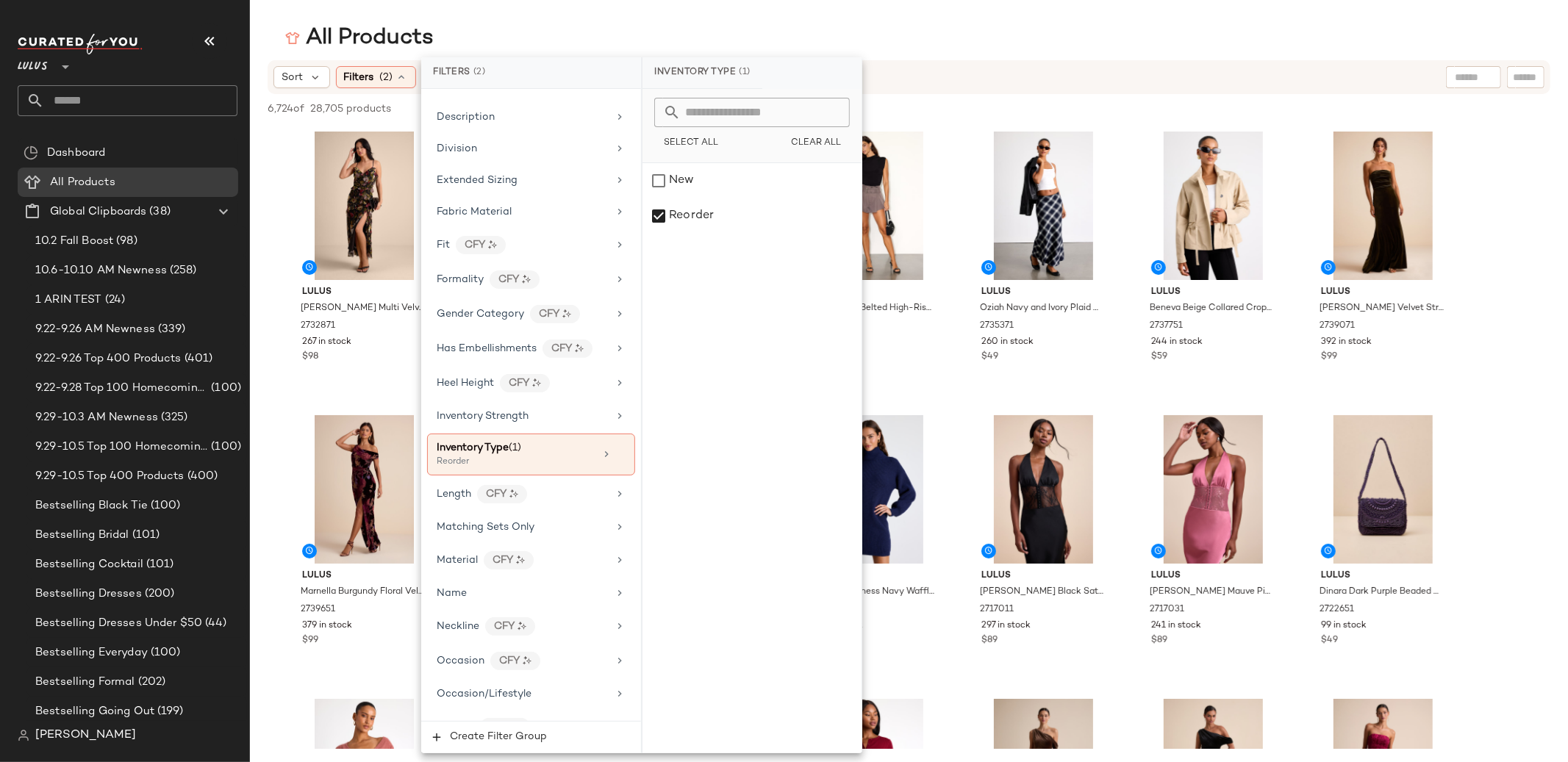
click at [593, 40] on div "All Products" at bounding box center [909, 38] width 1318 height 30
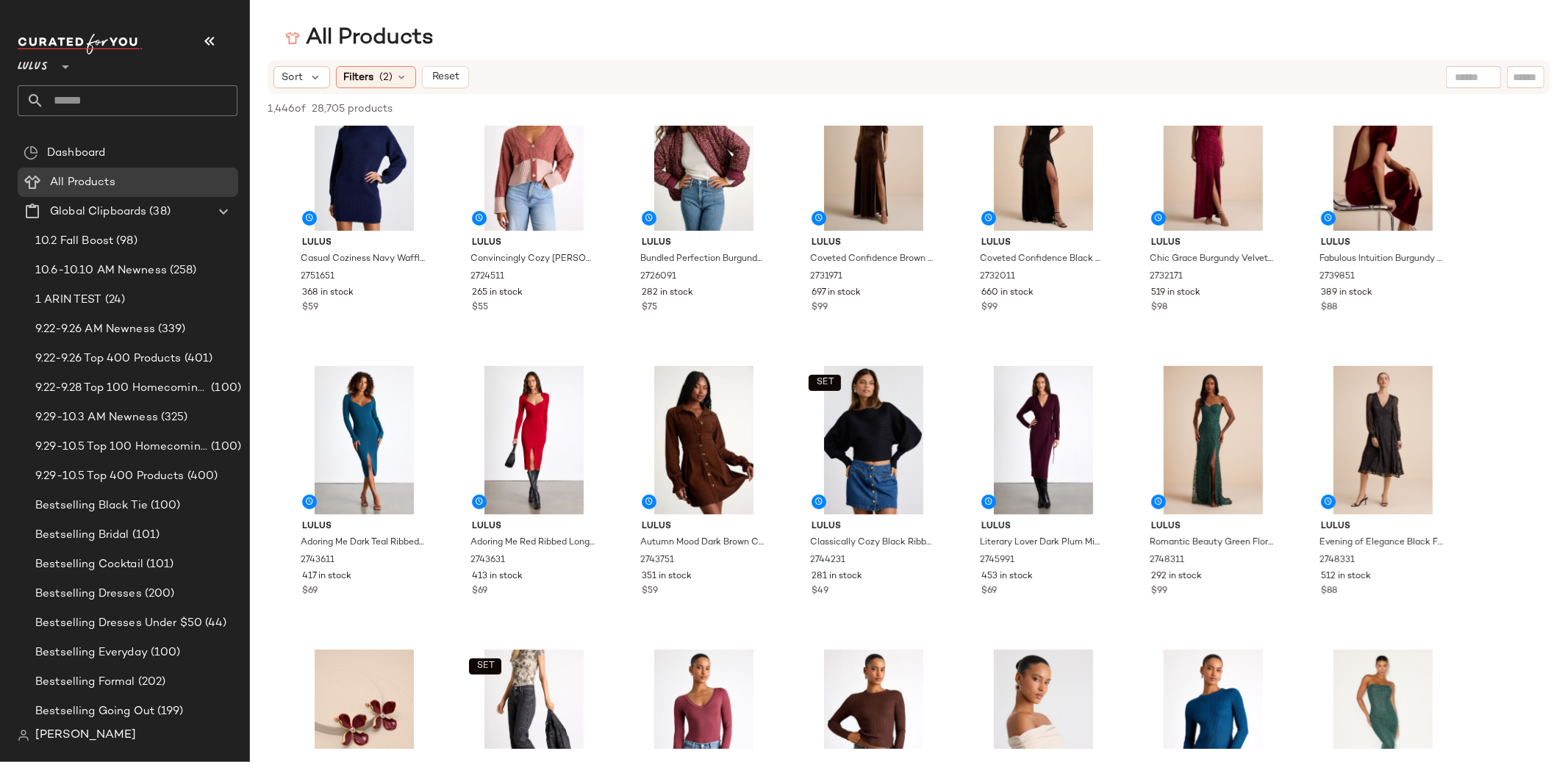
scroll to position [0, 0]
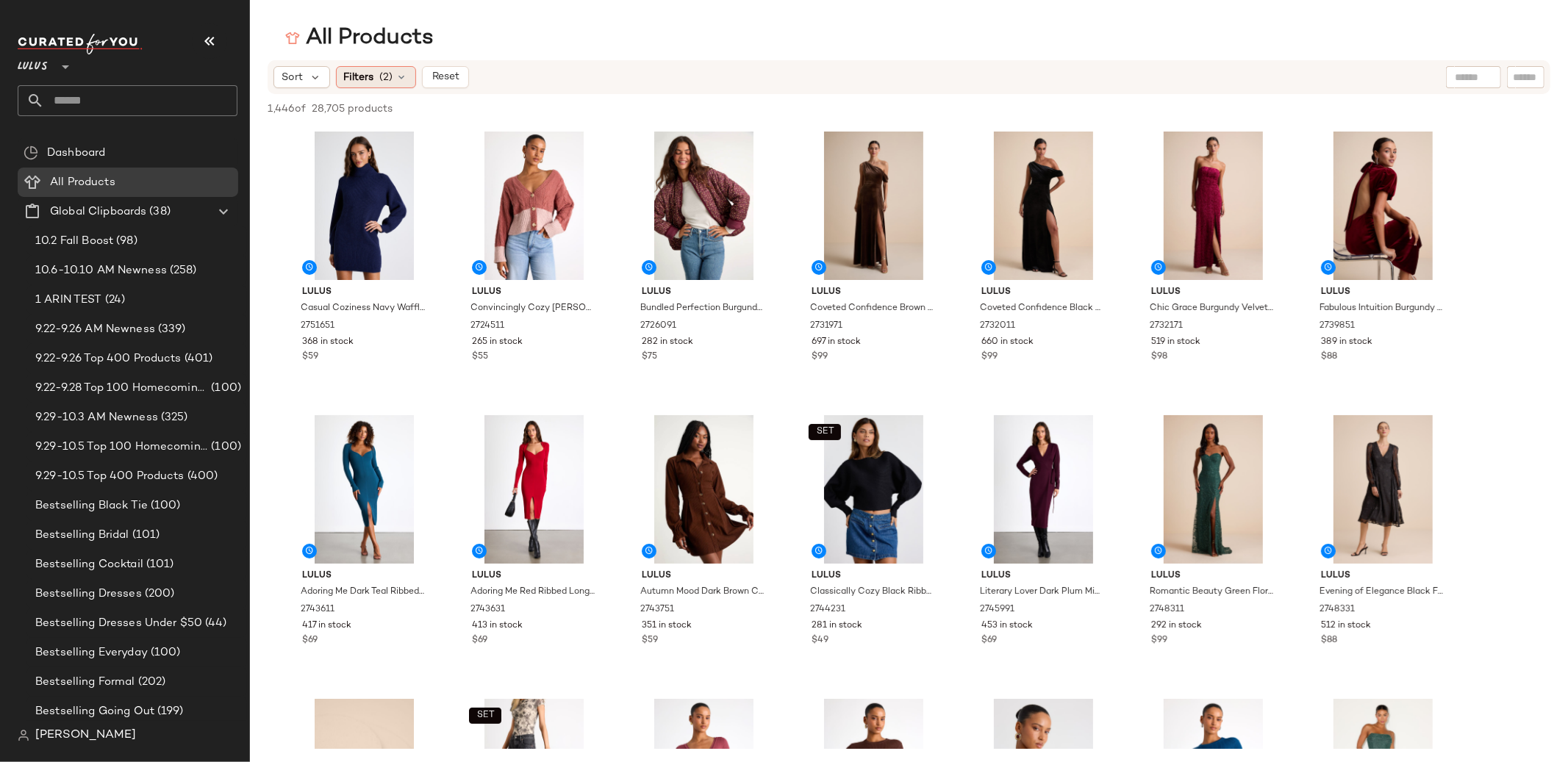
click at [392, 86] on div "Filters (2)" at bounding box center [376, 77] width 80 height 22
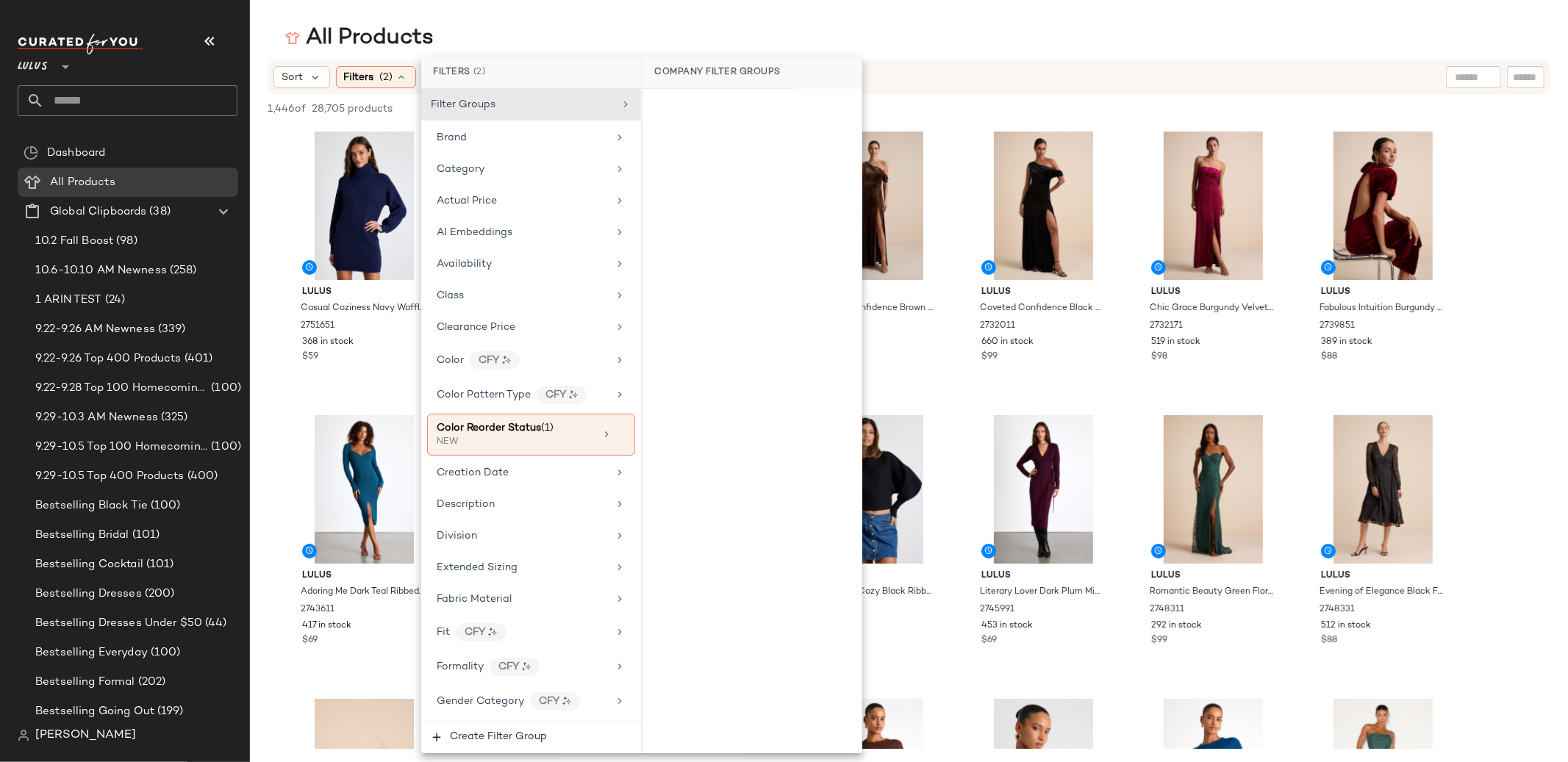
click at [552, 40] on div "All Products" at bounding box center [909, 38] width 1318 height 30
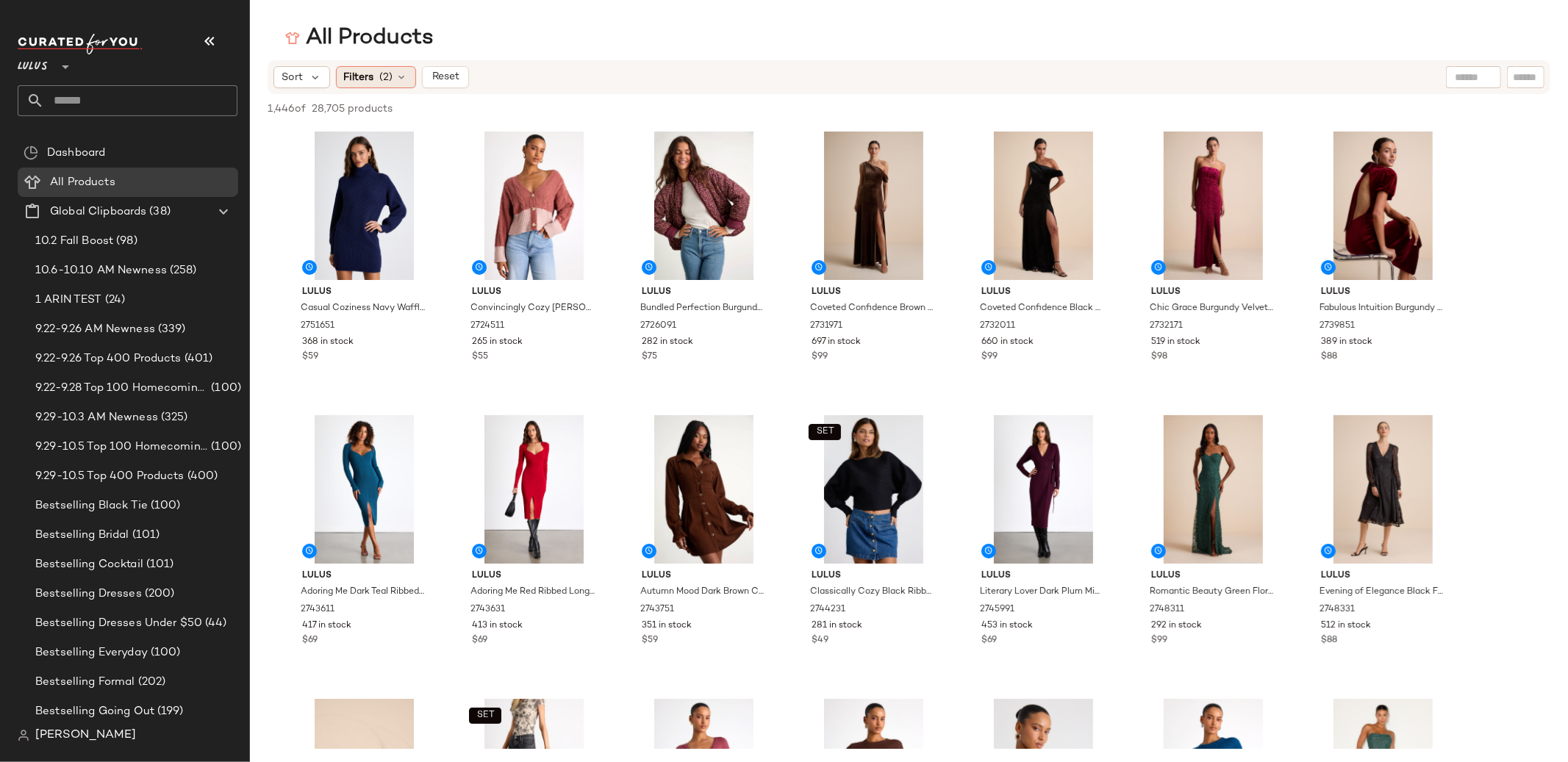
click at [377, 74] on div "Filters (2)" at bounding box center [376, 77] width 80 height 22
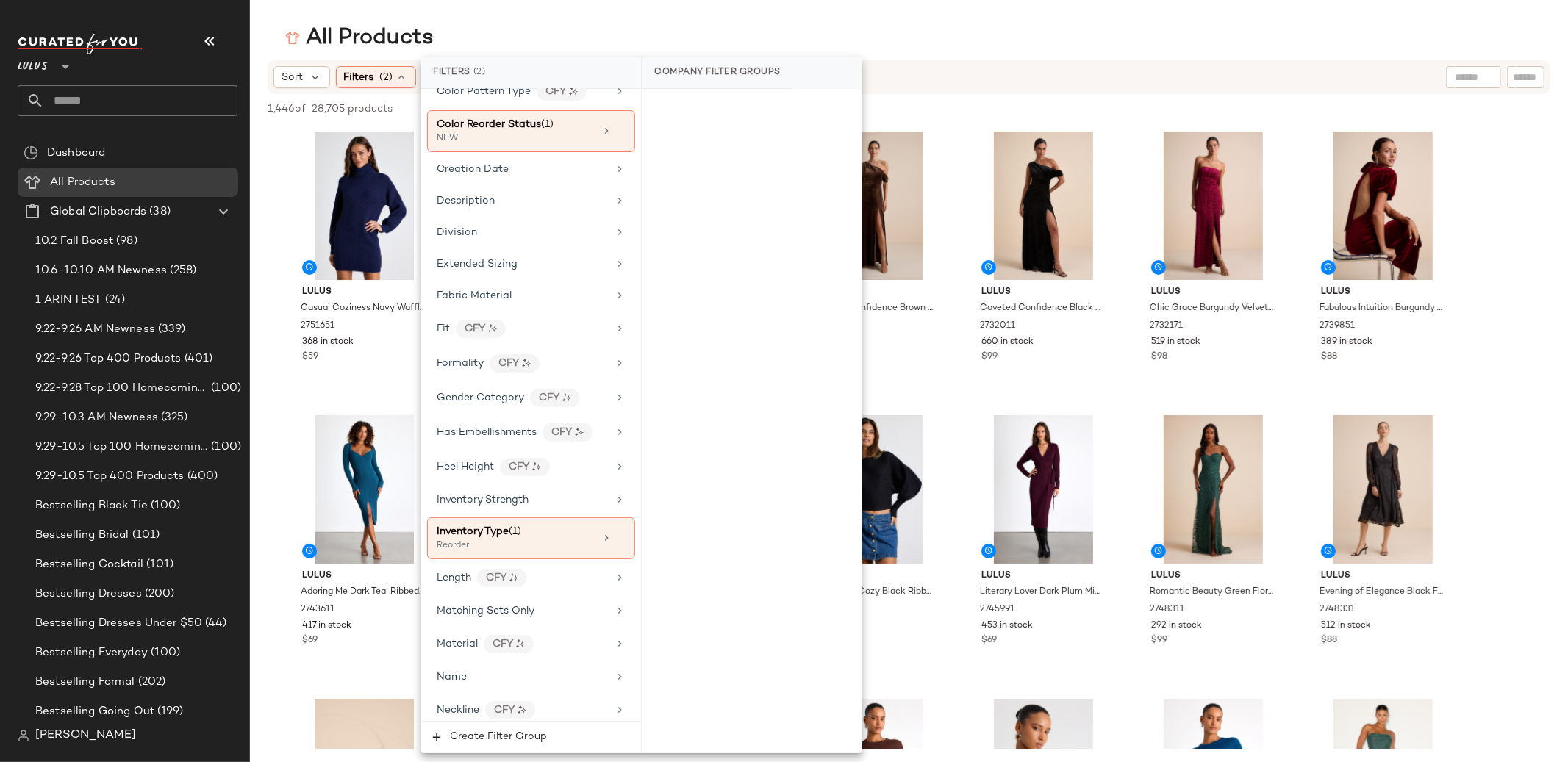
scroll to position [304, 0]
